Goal: Task Accomplishment & Management: Use online tool/utility

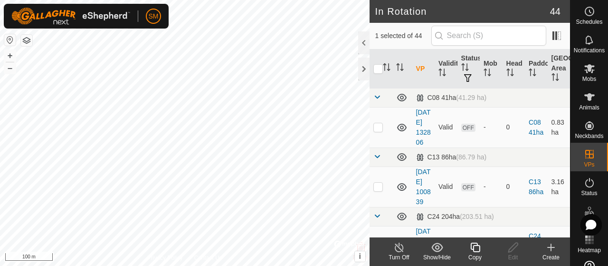
click at [472, 249] on icon at bounding box center [475, 246] width 12 height 11
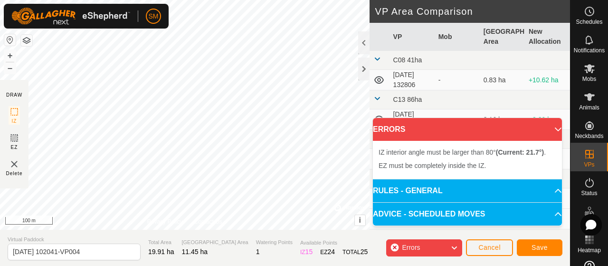
click at [69, 178] on div "IZ interior angle must be larger than 80° (Current: 21.7°) ." at bounding box center [69, 178] width 0 height 0
click at [165, 34] on div "IZ interior angle must be larger than 80° (Current: 72.2°) ." at bounding box center [236, 38] width 143 height 9
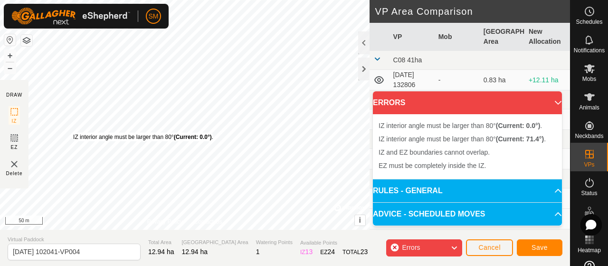
click at [73, 133] on div "IZ interior angle must be larger than 80° (Current: 0.0°) ." at bounding box center [143, 137] width 140 height 9
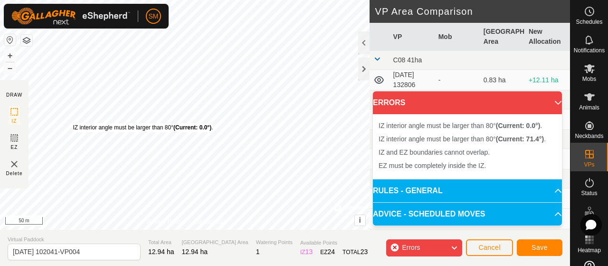
click at [73, 123] on div "IZ interior angle must be larger than 80° (Current: 0.0°) ." at bounding box center [143, 127] width 140 height 9
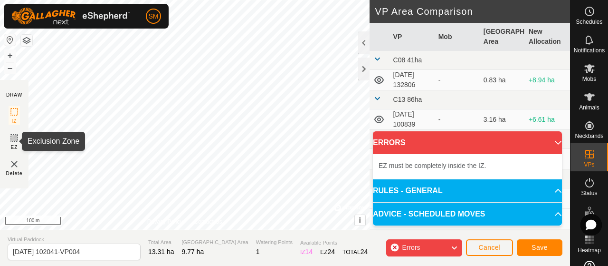
click at [17, 137] on rect at bounding box center [14, 138] width 8 height 8
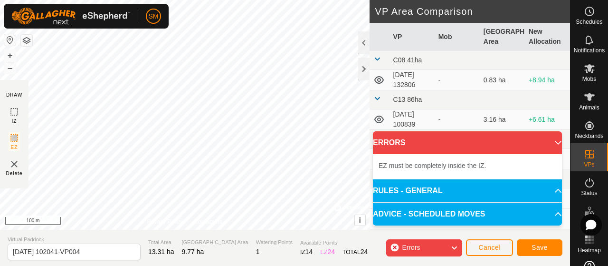
click at [15, 170] on span "Delete" at bounding box center [14, 173] width 17 height 7
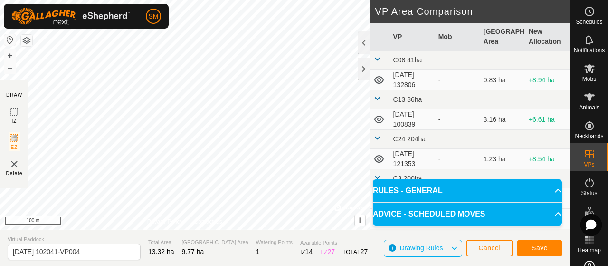
click at [13, 167] on img at bounding box center [14, 163] width 11 height 11
click at [8, 115] on section "DRAW IZ EZ Delete" at bounding box center [14, 134] width 29 height 108
click at [16, 108] on icon at bounding box center [14, 111] width 11 height 11
click at [424, 75] on div "DRAW IZ EZ Delete Privacy Policy Contact Us Segment length must be longer than …" at bounding box center [285, 114] width 570 height 229
click at [541, 248] on span "Save" at bounding box center [540, 248] width 16 height 8
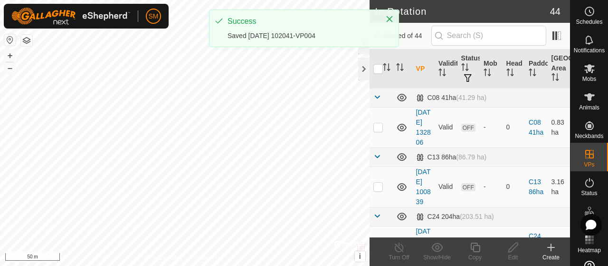
click at [593, 69] on es-mob-svg-icon at bounding box center [589, 68] width 17 height 15
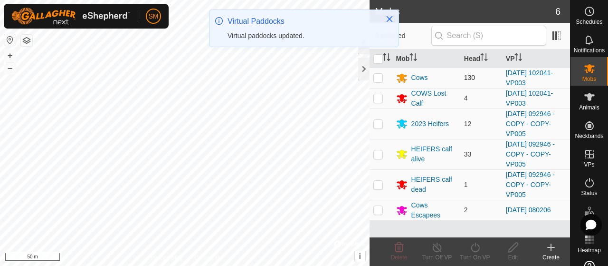
click at [382, 76] on p-tablecheckbox at bounding box center [378, 78] width 10 height 8
checkbox input "true"
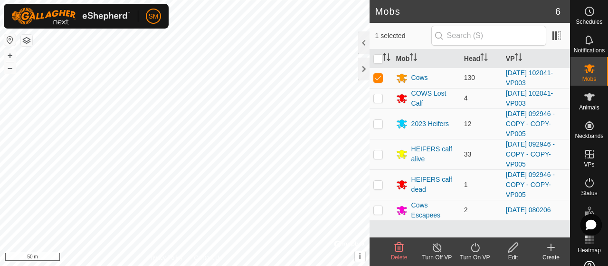
click at [375, 96] on p-checkbox at bounding box center [378, 98] width 10 height 8
checkbox input "true"
drag, startPoint x: 476, startPoint y: 248, endPoint x: 477, endPoint y: 257, distance: 8.7
click at [477, 257] on div "Turn On VP" at bounding box center [475, 257] width 38 height 9
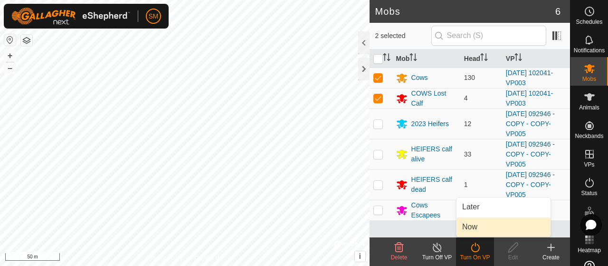
click at [480, 226] on link "Now" at bounding box center [503, 226] width 94 height 19
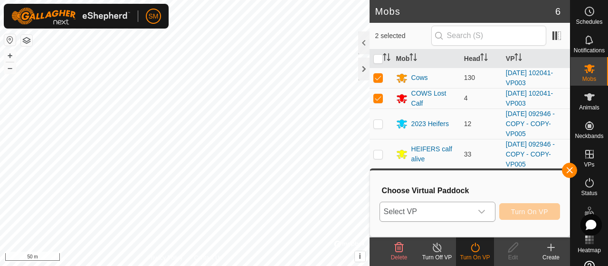
click at [479, 209] on icon "dropdown trigger" at bounding box center [482, 212] width 8 height 8
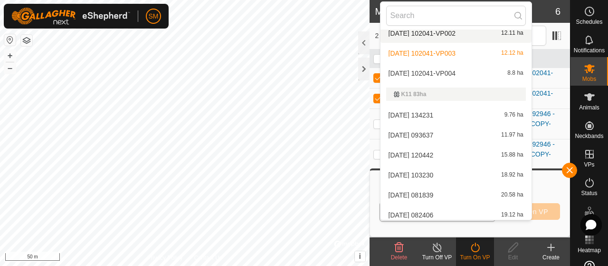
scroll to position [377, 0]
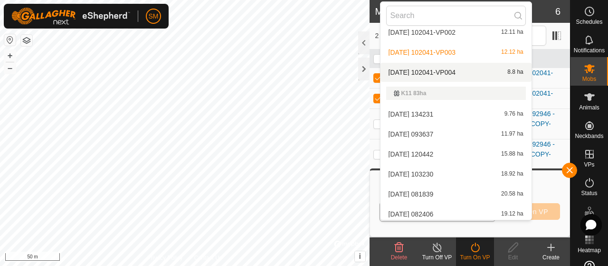
click at [476, 74] on div "[DATE] 102041-VP004 8.8 ha" at bounding box center [456, 72] width 140 height 11
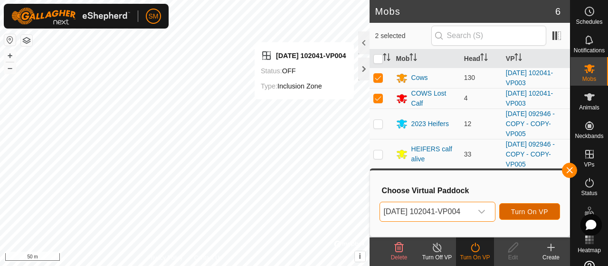
click at [560, 209] on button "Turn On VP" at bounding box center [529, 211] width 61 height 17
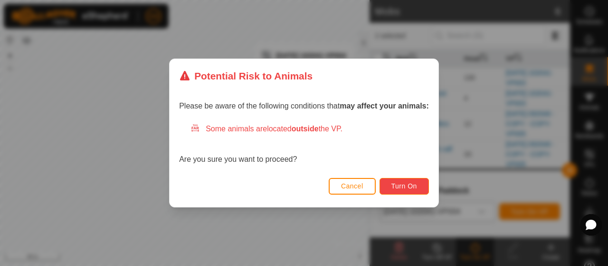
click at [411, 189] on span "Turn On" at bounding box center [404, 186] width 26 height 8
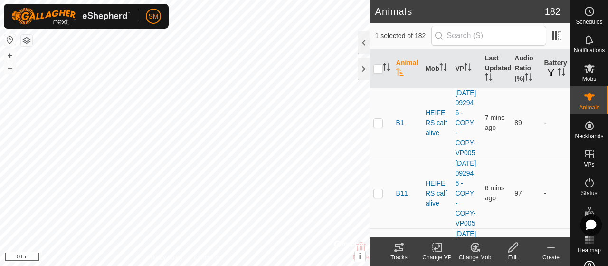
click at [401, 256] on div "Tracks" at bounding box center [399, 257] width 38 height 9
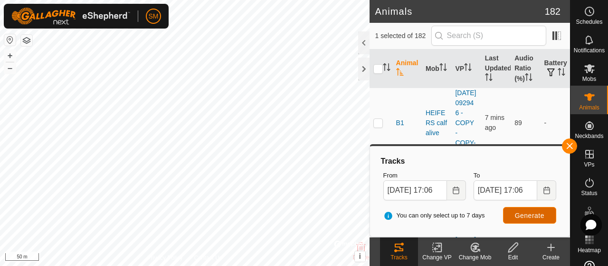
click at [527, 216] on span "Generate" at bounding box center [529, 215] width 29 height 8
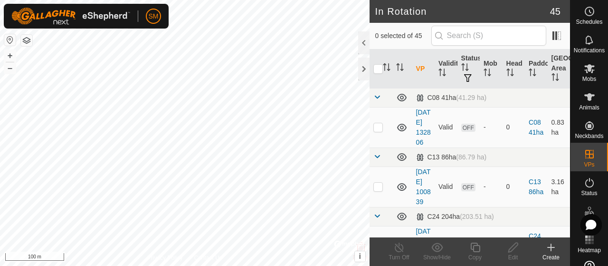
checkbox input "true"
click at [474, 252] on icon at bounding box center [475, 246] width 12 height 11
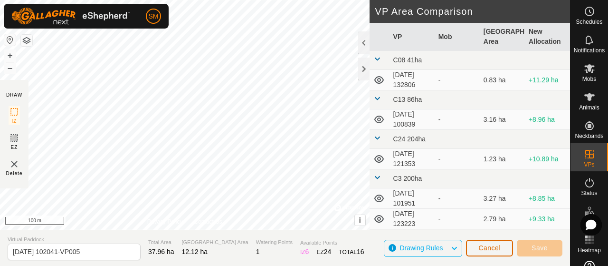
click at [490, 248] on span "Cancel" at bounding box center [489, 248] width 22 height 8
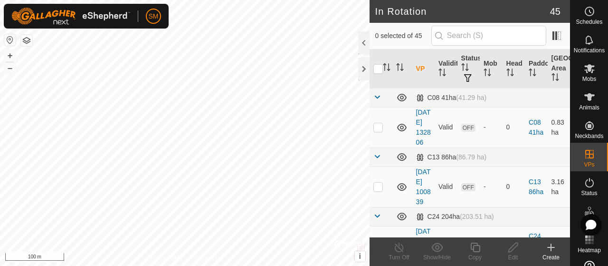
checkbox input "true"
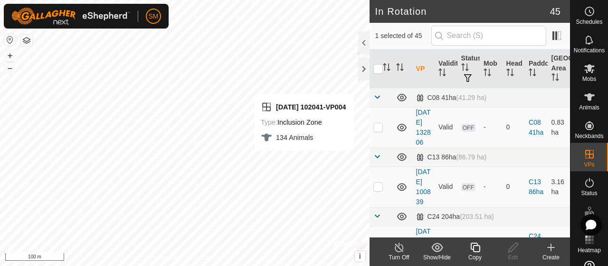
click at [476, 244] on icon at bounding box center [475, 246] width 12 height 11
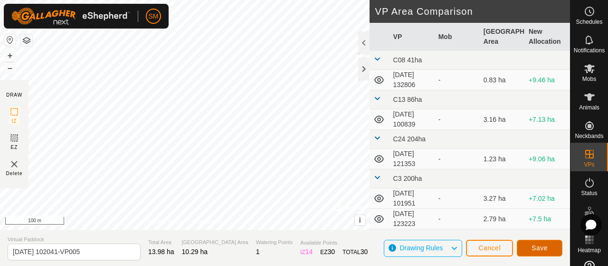
drag, startPoint x: 526, startPoint y: 241, endPoint x: 531, endPoint y: 242, distance: 5.4
click at [531, 242] on button "Save" at bounding box center [540, 247] width 46 height 17
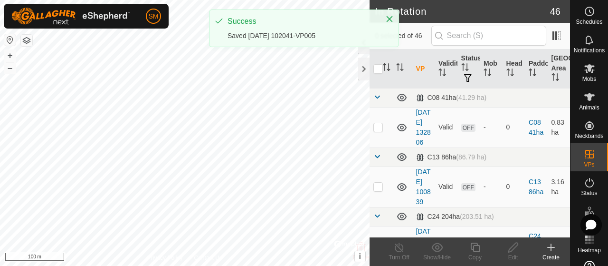
checkbox input "true"
click at [584, 70] on icon at bounding box center [589, 68] width 10 height 9
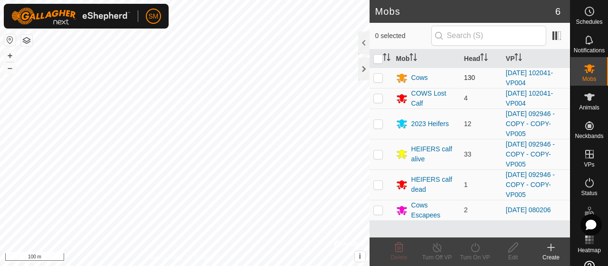
click at [379, 80] on p-checkbox at bounding box center [378, 78] width 10 height 8
checkbox input "true"
click at [378, 97] on p-checkbox at bounding box center [378, 98] width 10 height 8
checkbox input "true"
click at [484, 254] on div "Turn On VP" at bounding box center [475, 257] width 38 height 9
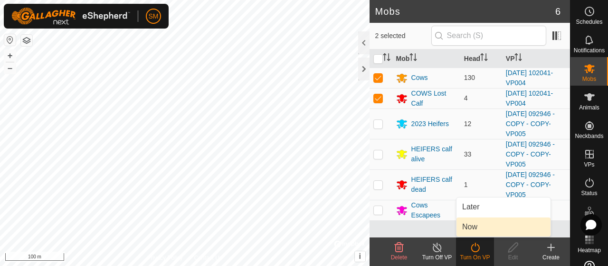
click at [478, 231] on link "Now" at bounding box center [503, 226] width 94 height 19
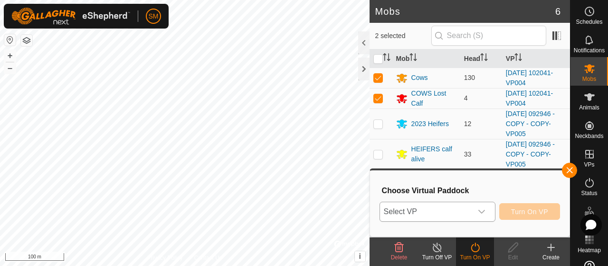
click at [470, 217] on span "Select VP" at bounding box center [426, 211] width 92 height 19
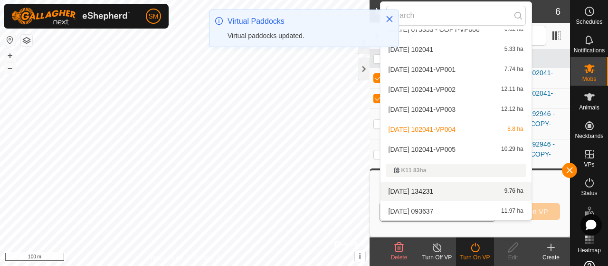
scroll to position [323, 0]
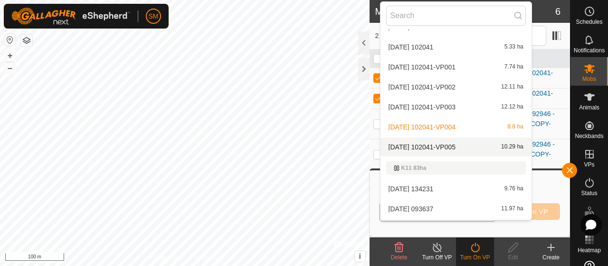
click at [475, 145] on li "2025-08-19 102041-VP005 10.29 ha" at bounding box center [455, 146] width 151 height 19
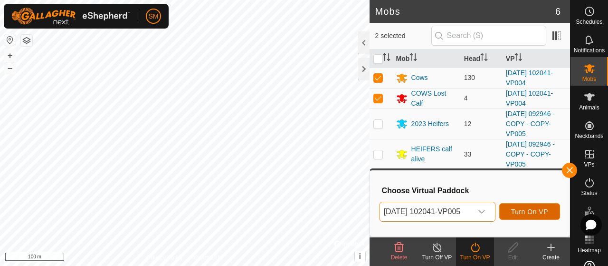
click at [534, 208] on span "Turn On VP" at bounding box center [529, 212] width 37 height 8
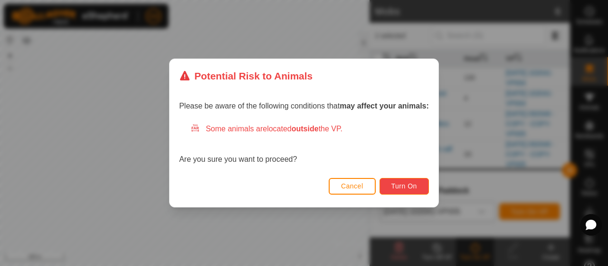
click at [415, 186] on span "Turn On" at bounding box center [404, 186] width 26 height 8
